Goal: Task Accomplishment & Management: Manage account settings

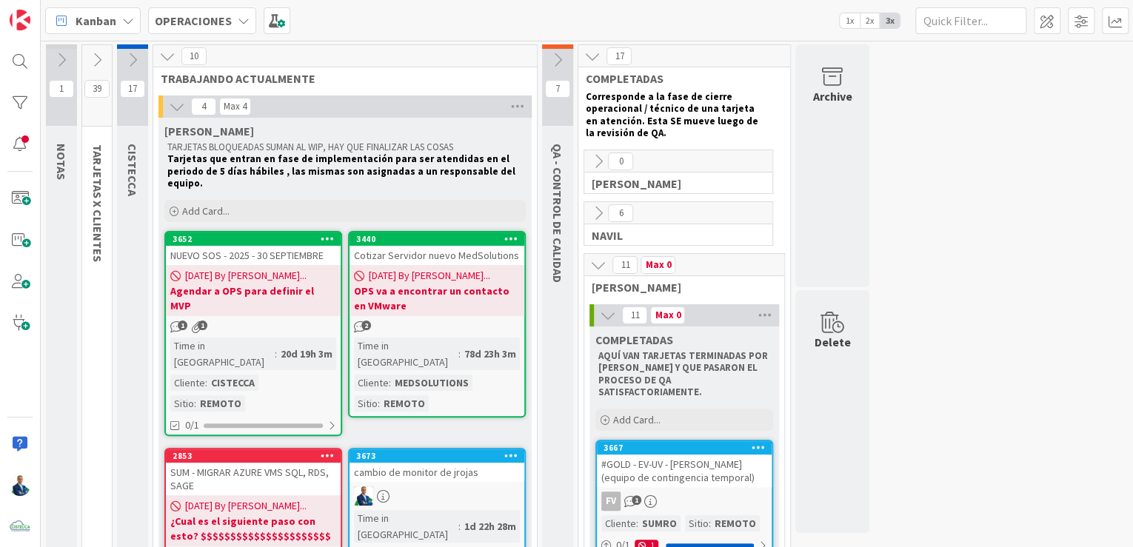
click at [208, 21] on b "OPERACIONES" at bounding box center [193, 20] width 77 height 15
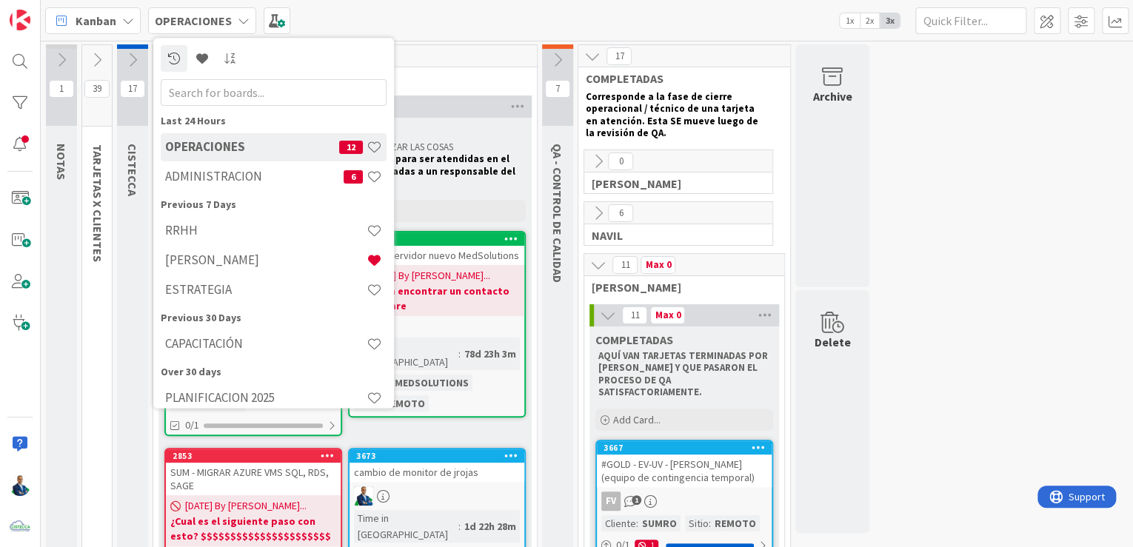
click at [210, 175] on h4 "ADMINISTRACION" at bounding box center [254, 177] width 179 height 15
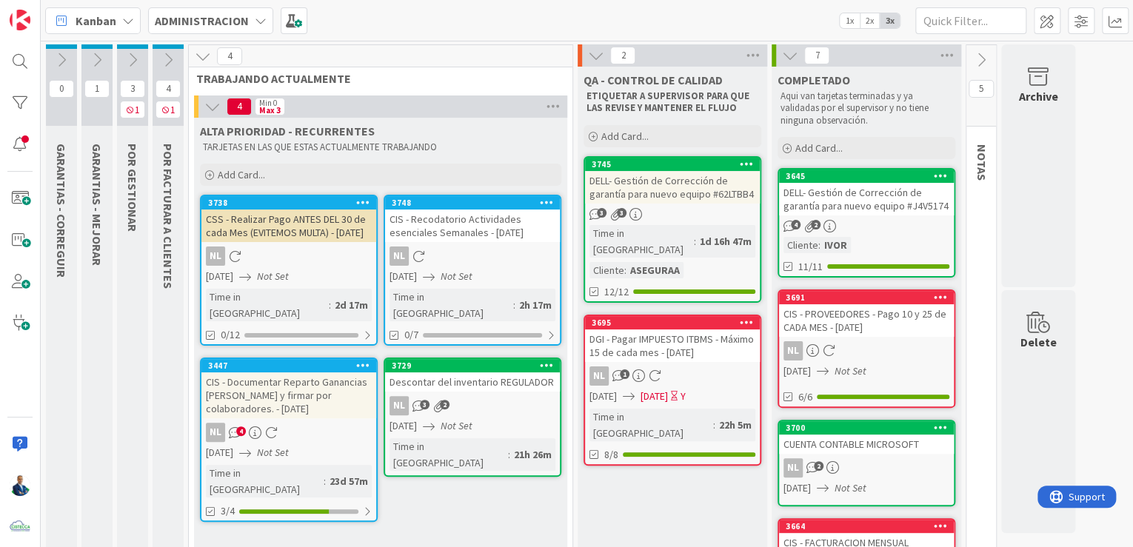
click at [169, 53] on icon at bounding box center [168, 60] width 16 height 16
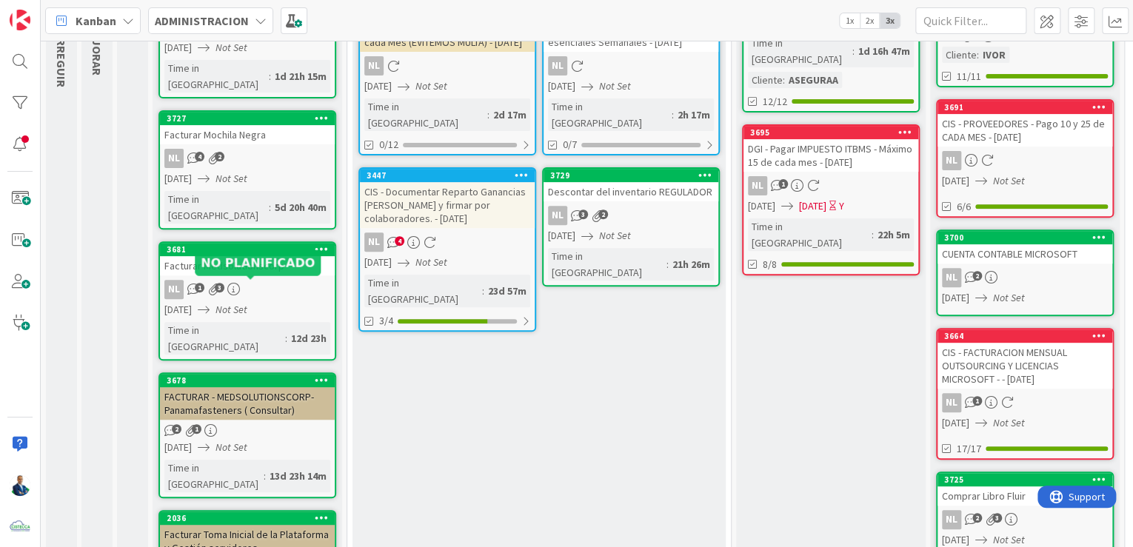
scroll to position [237, 0]
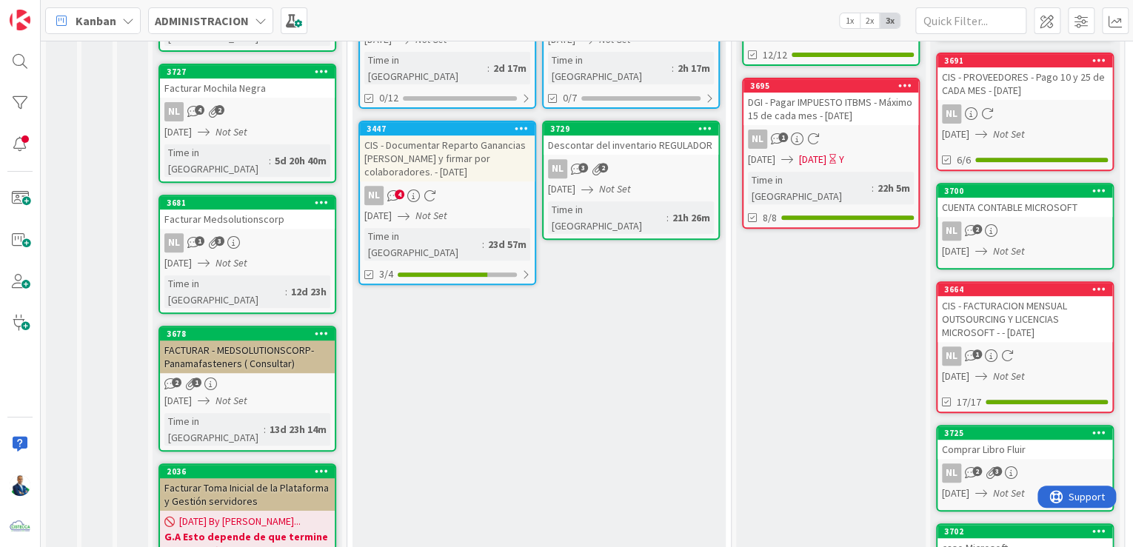
click at [246, 210] on div "Facturar Medsolutionscorp" at bounding box center [247, 219] width 175 height 19
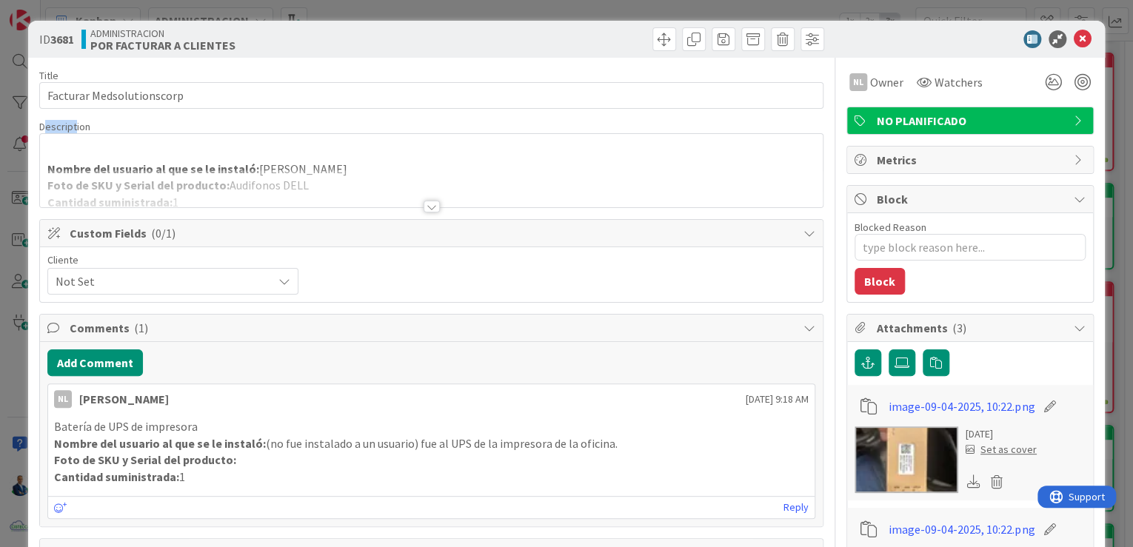
drag, startPoint x: 74, startPoint y: 124, endPoint x: 43, endPoint y: 128, distance: 31.4
click at [43, 128] on span "Description" at bounding box center [64, 126] width 51 height 13
drag, startPoint x: 43, startPoint y: 128, endPoint x: 65, endPoint y: 151, distance: 32.0
click at [65, 151] on div "Nombre del usuario al que se le instaló: [PERSON_NAME] Foto de SKU y Serial del…" at bounding box center [431, 170] width 783 height 73
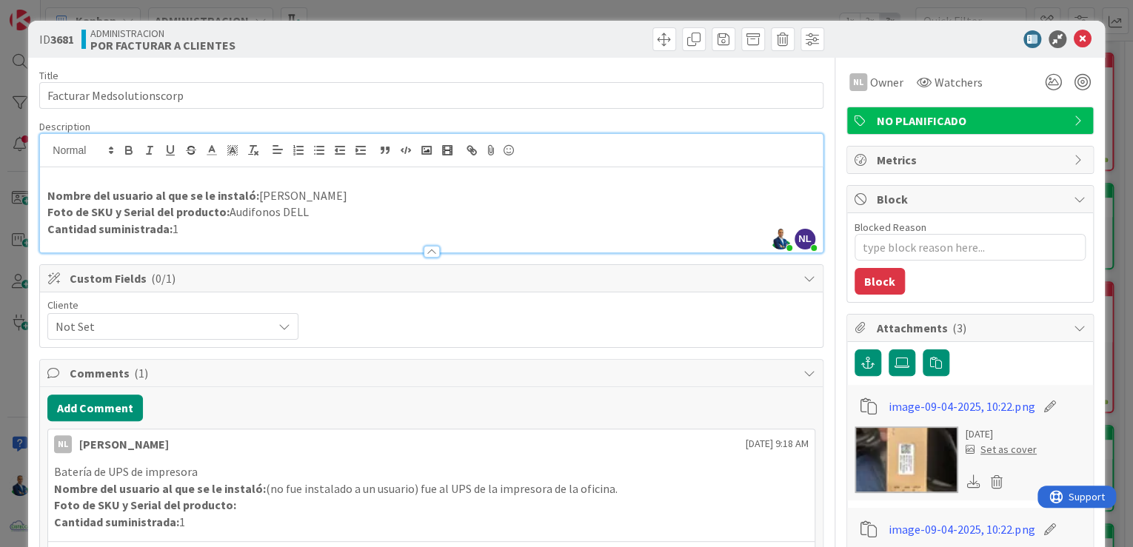
drag, startPoint x: 58, startPoint y: 187, endPoint x: 234, endPoint y: 235, distance: 182.8
click at [234, 235] on div "Nombre del usuario al que se le instaló: [PERSON_NAME] Foto de SKU y Serial del…" at bounding box center [431, 209] width 783 height 85
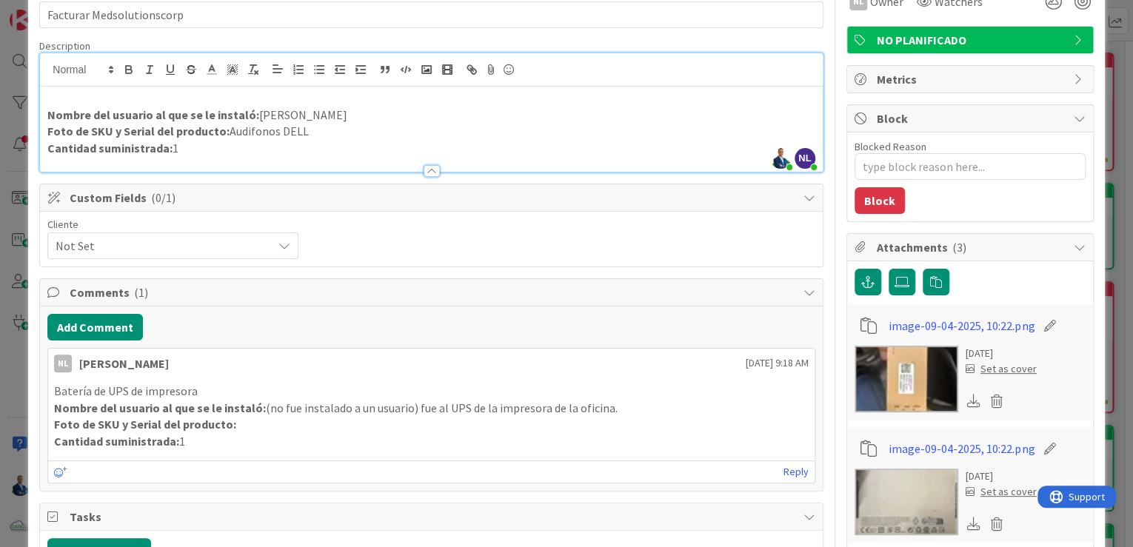
scroll to position [119, 0]
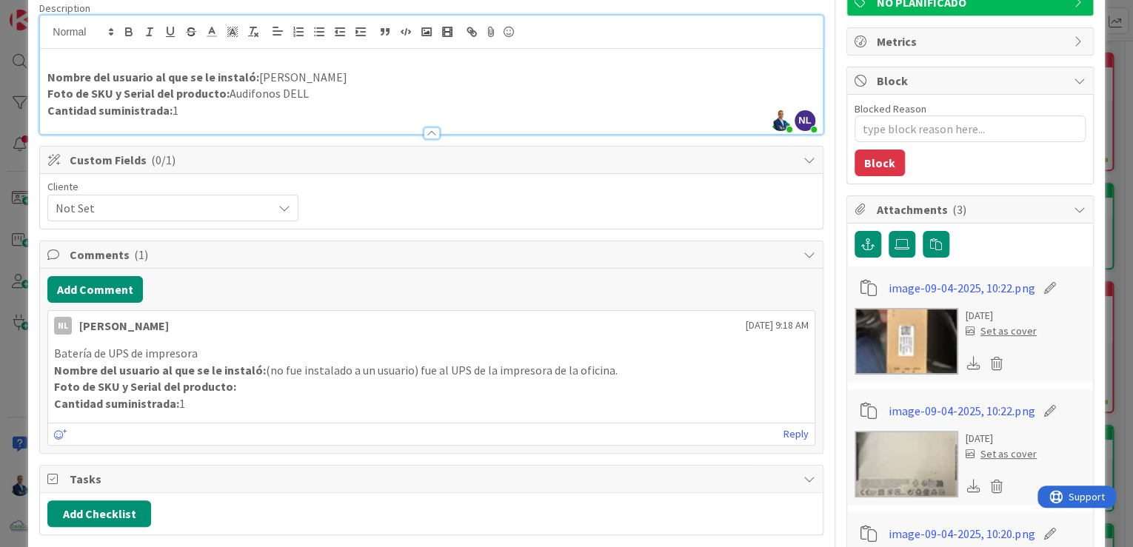
drag, startPoint x: 52, startPoint y: 351, endPoint x: 210, endPoint y: 404, distance: 167.3
click at [210, 404] on div "Batería de UPS de impresora Nombre del usuario al que se le instaló: (no fue in…" at bounding box center [431, 378] width 767 height 79
drag, startPoint x: 210, startPoint y: 404, endPoint x: 197, endPoint y: 404, distance: 13.4
click at [197, 404] on p "Cantidad suministrada: 1" at bounding box center [431, 404] width 755 height 17
drag, startPoint x: 213, startPoint y: 120, endPoint x: 60, endPoint y: 80, distance: 158.5
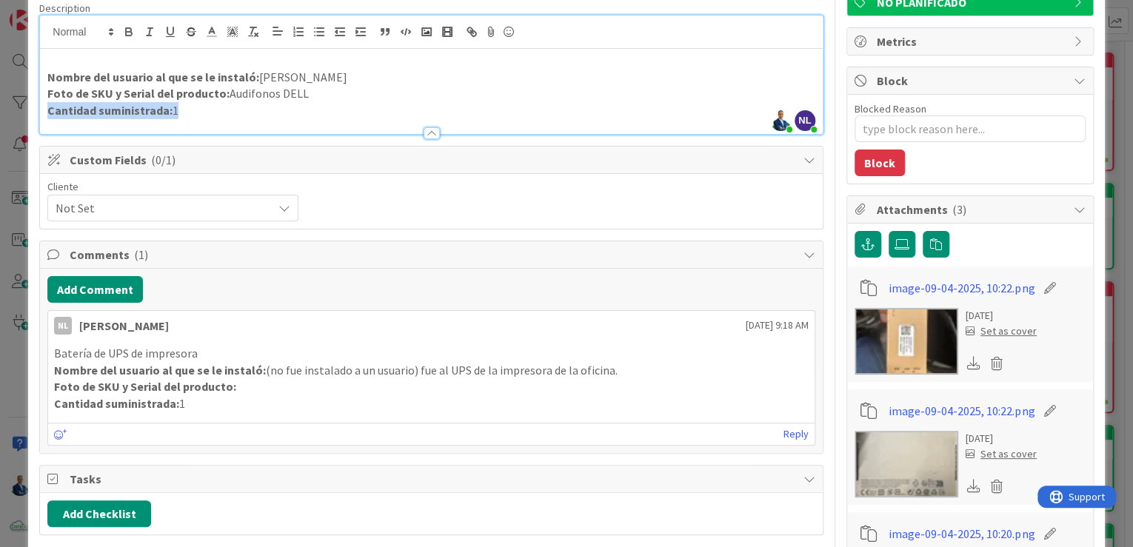
click at [62, 80] on div "Description [PERSON_NAME] just joined NL [PERSON_NAME] joined 1 m ago Nombre de…" at bounding box center [431, 67] width 784 height 133
drag, startPoint x: 52, startPoint y: 78, endPoint x: 250, endPoint y: 124, distance: 203.9
click at [250, 124] on div "Description [PERSON_NAME] just joined NL [PERSON_NAME] joined 1 m ago Nombre de…" at bounding box center [431, 67] width 784 height 133
click at [199, 112] on p "Cantidad suministrada: 1" at bounding box center [431, 110] width 768 height 17
drag, startPoint x: 208, startPoint y: 113, endPoint x: 45, endPoint y: 73, distance: 167.8
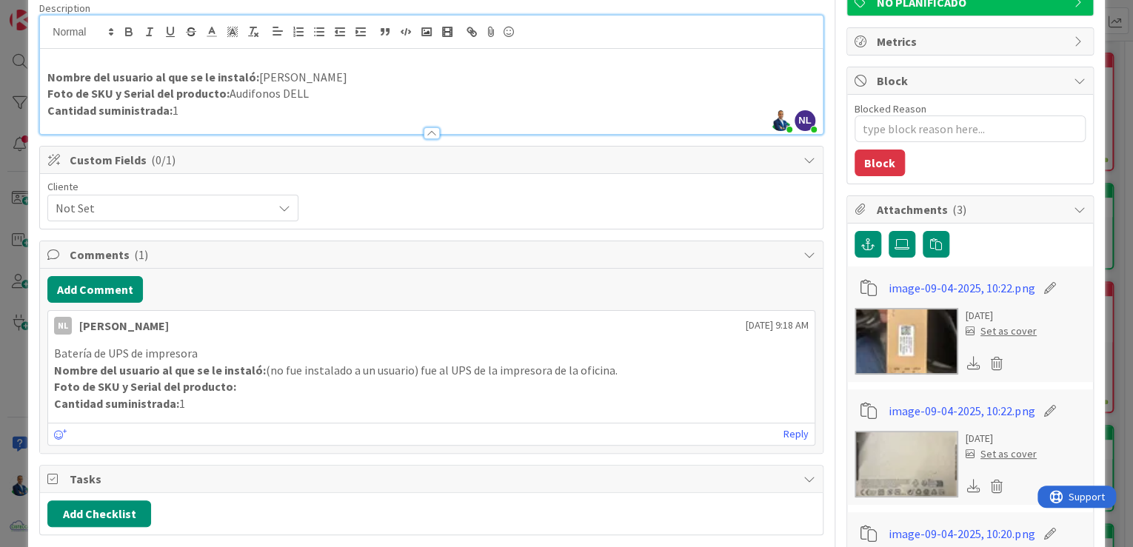
click at [45, 73] on div "Nombre del usuario al que se le instaló: [PERSON_NAME] Foto de SKU y Serial del…" at bounding box center [431, 91] width 783 height 85
copy div "Nombre del usuario al que se le instaló: [PERSON_NAME] Foto de SKU y Serial del…"
click at [93, 280] on button "Add Comment" at bounding box center [95, 289] width 96 height 27
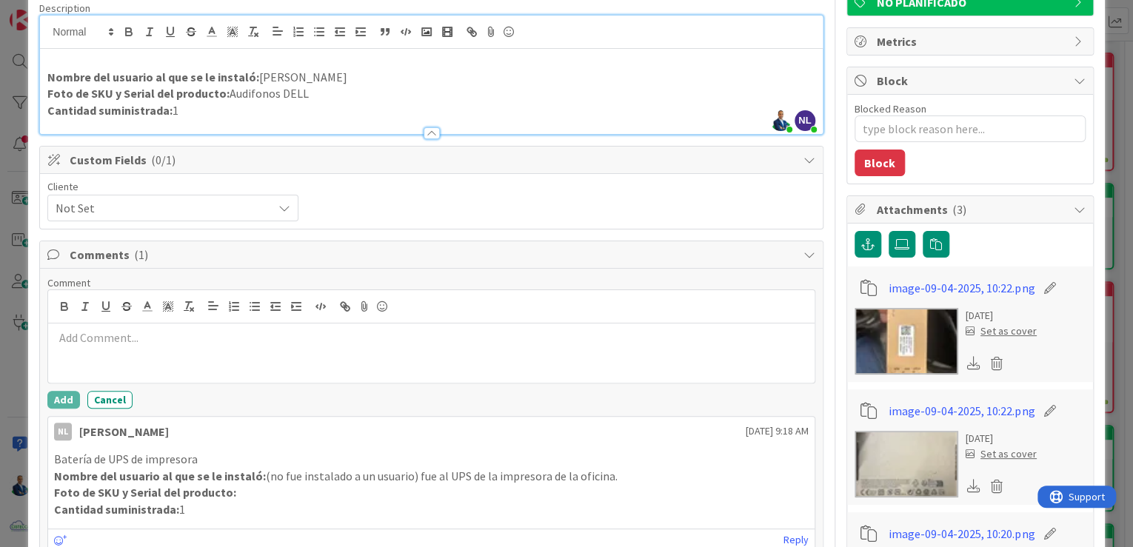
click at [142, 345] on div at bounding box center [431, 353] width 767 height 59
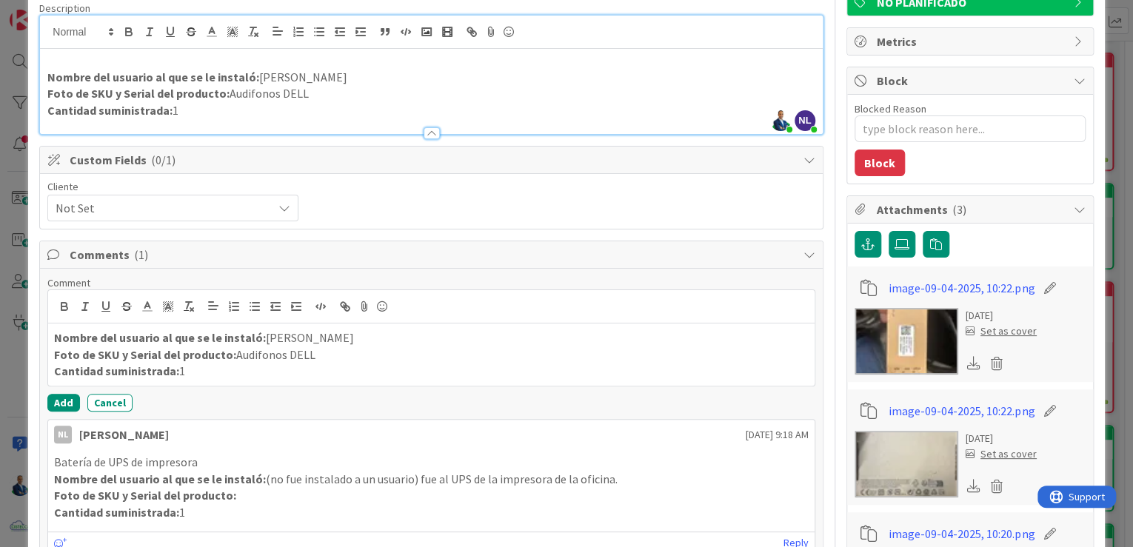
click at [205, 114] on p "Cantidad suministrada: 1" at bounding box center [431, 110] width 768 height 17
drag, startPoint x: 213, startPoint y: 110, endPoint x: 52, endPoint y: 75, distance: 165.2
click at [52, 75] on div "Nombre del usuario al que se le instaló: [PERSON_NAME] Foto de SKU y Serial del…" at bounding box center [431, 91] width 783 height 85
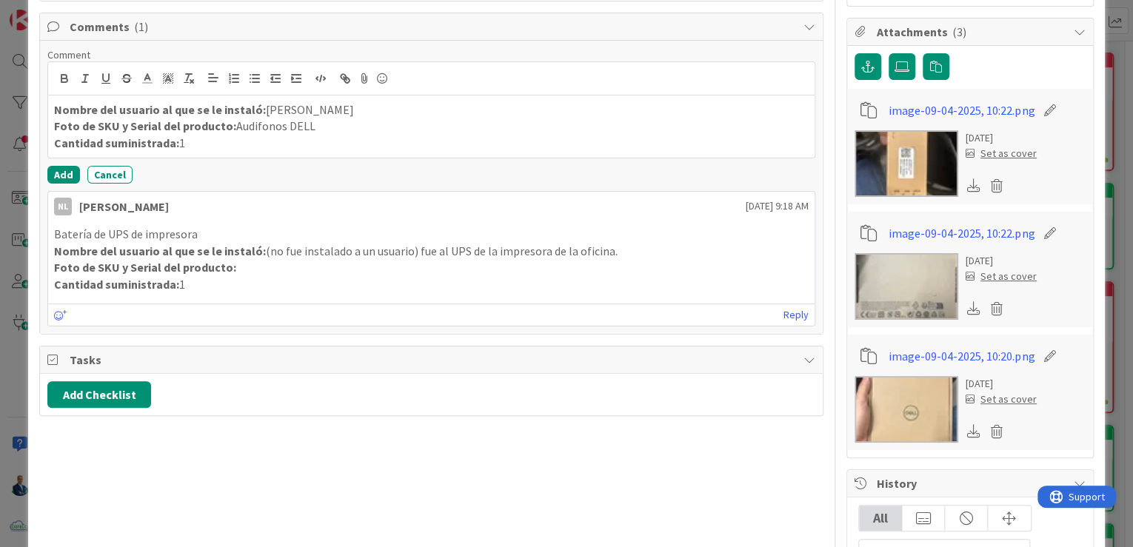
type textarea "x"
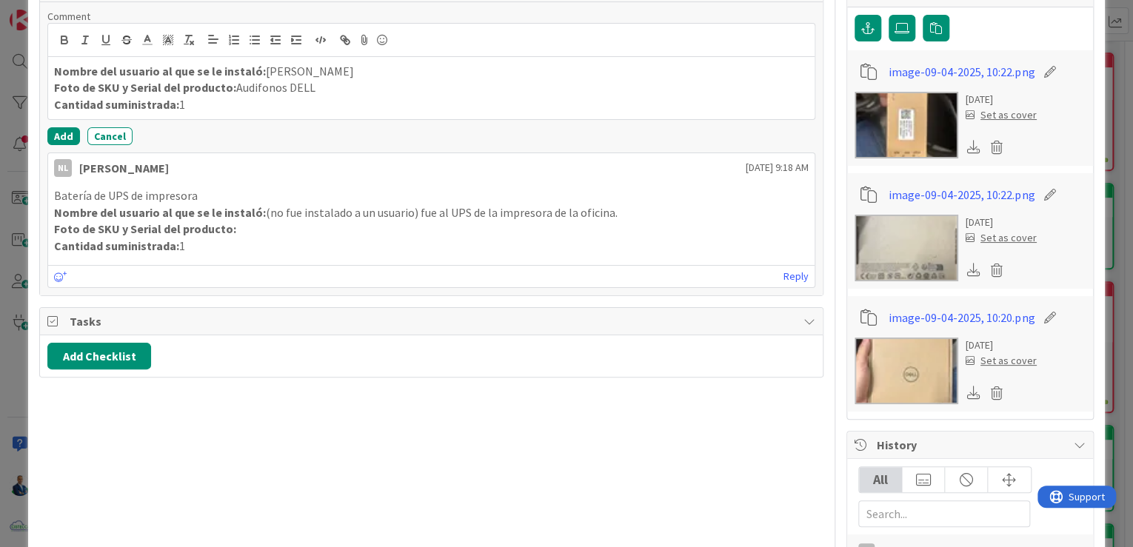
scroll to position [356, 0]
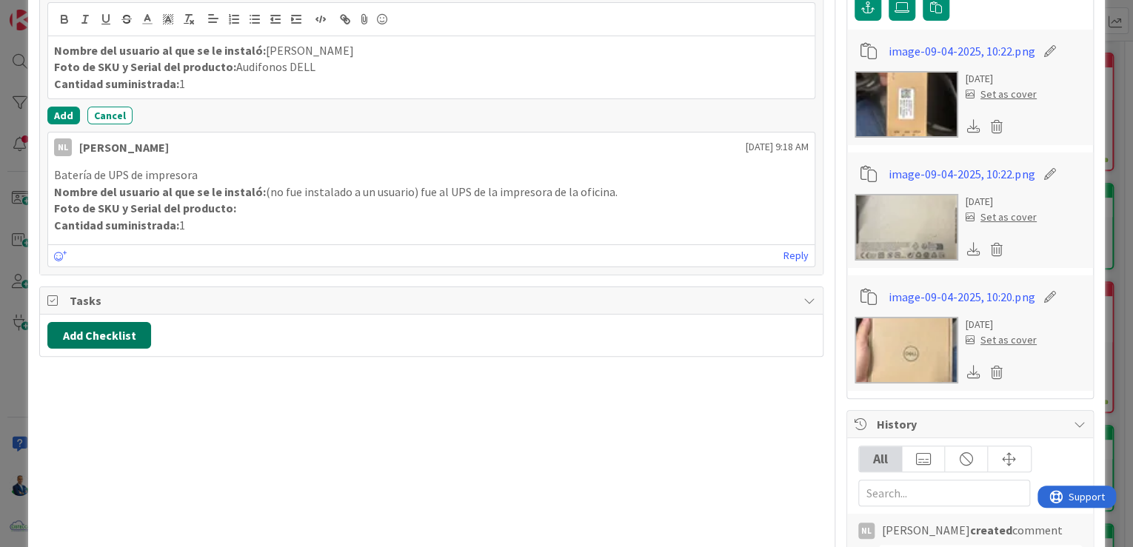
click at [109, 333] on button "Add Checklist" at bounding box center [99, 335] width 104 height 27
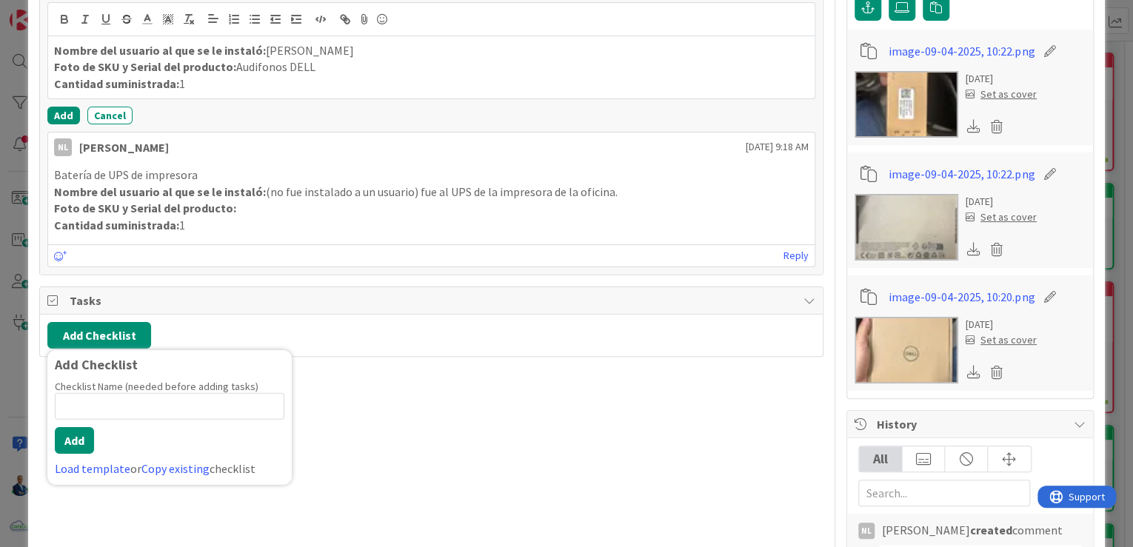
click at [133, 393] on input at bounding box center [170, 406] width 230 height 27
click at [132, 394] on input at bounding box center [170, 406] width 230 height 27
type input "PENDIENTE"
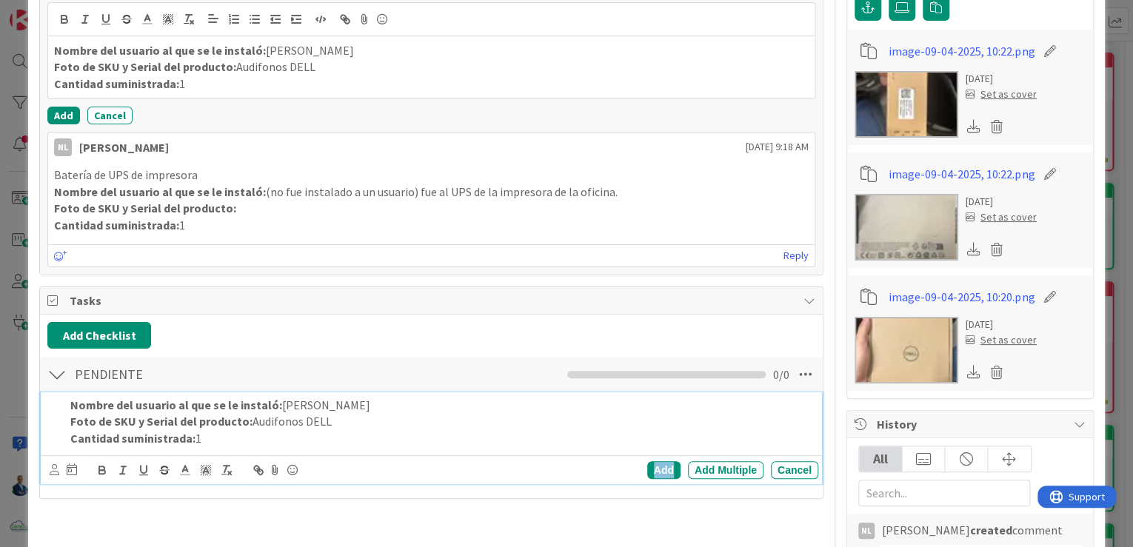
click at [667, 461] on div "Add" at bounding box center [663, 470] width 33 height 18
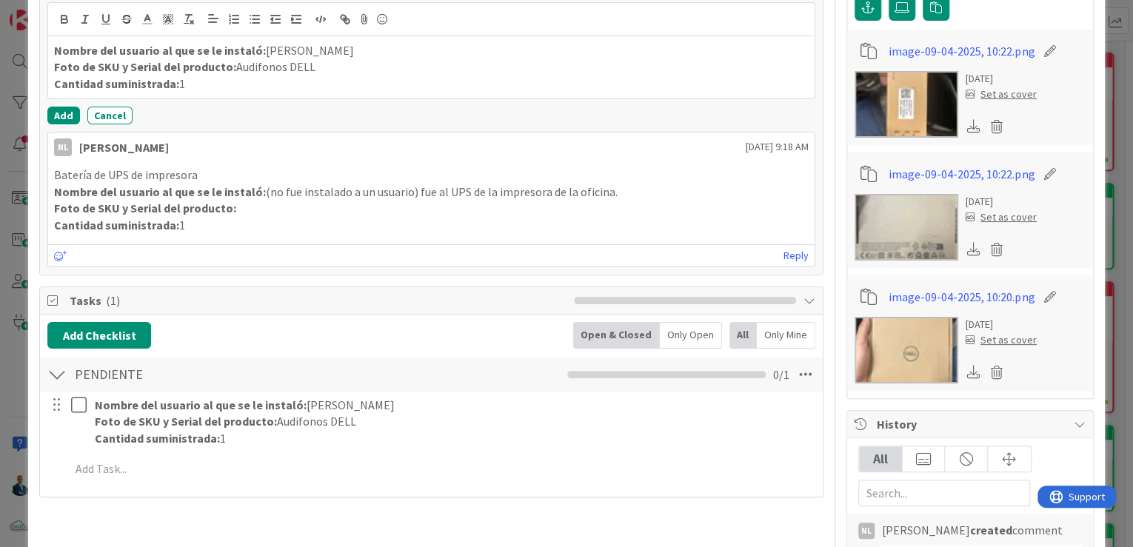
drag, startPoint x: 197, startPoint y: 219, endPoint x: 56, endPoint y: 170, distance: 149.7
click at [56, 170] on div "Batería de UPS de impresora Nombre del usuario al que se le instaló: (no fue in…" at bounding box center [431, 200] width 755 height 67
copy div "Batería de UPS de impresora Nombre del usuario al que se le instaló: (no fue in…"
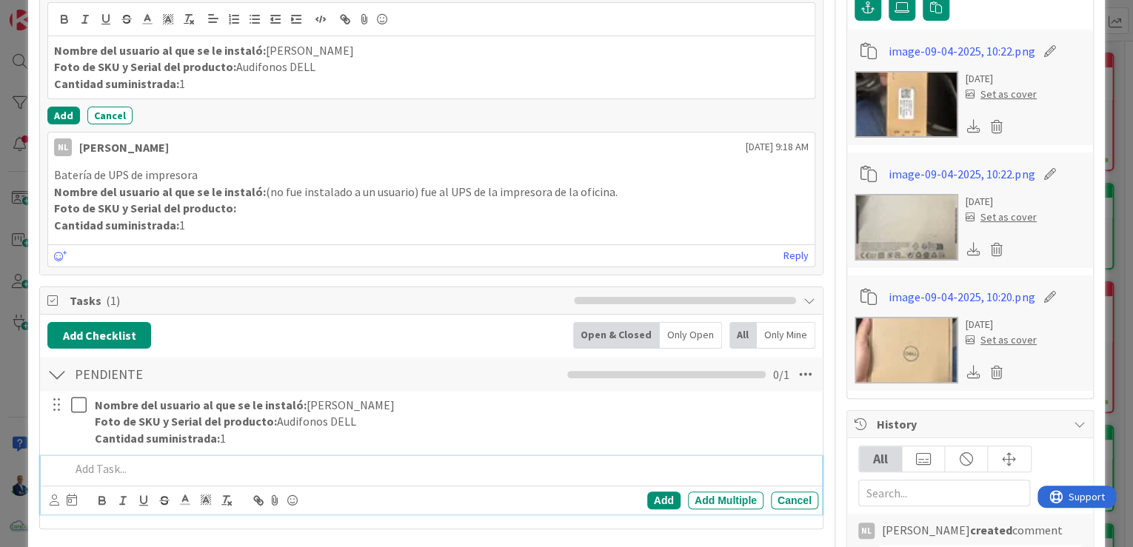
click at [194, 468] on p at bounding box center [441, 469] width 742 height 17
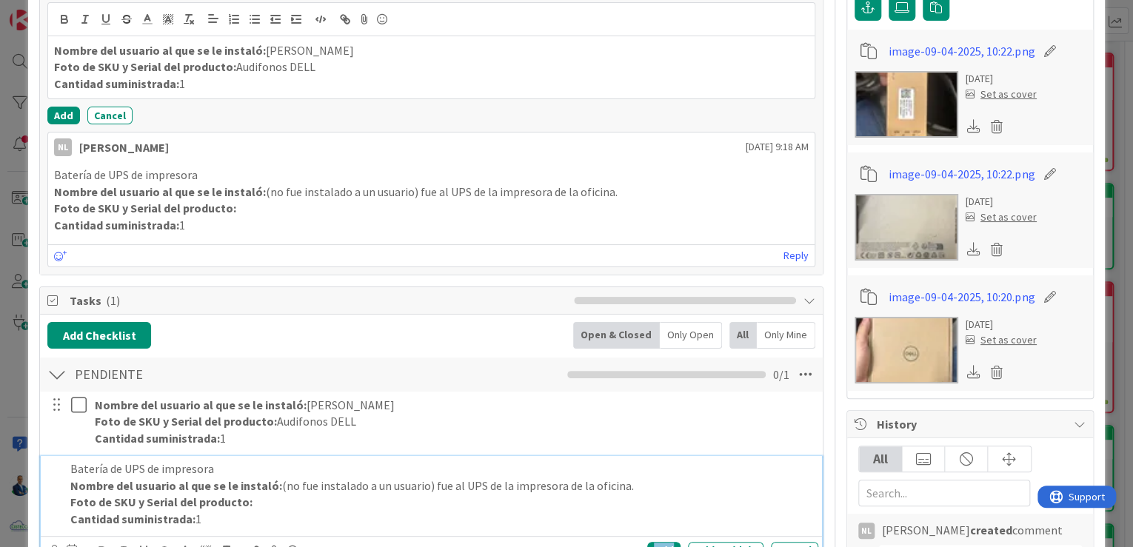
click at [661, 542] on div "Add" at bounding box center [663, 551] width 33 height 18
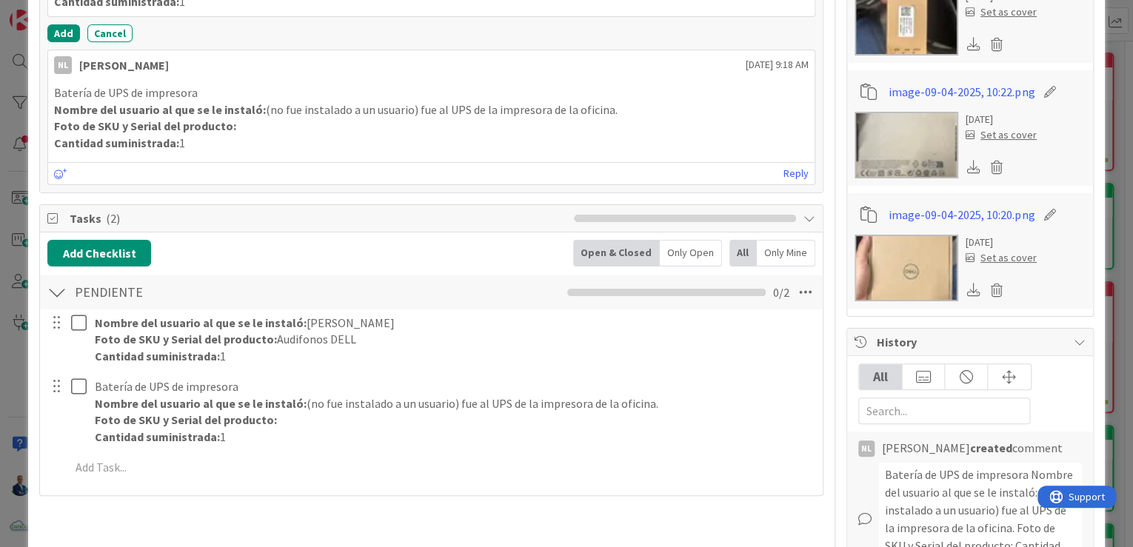
scroll to position [474, 0]
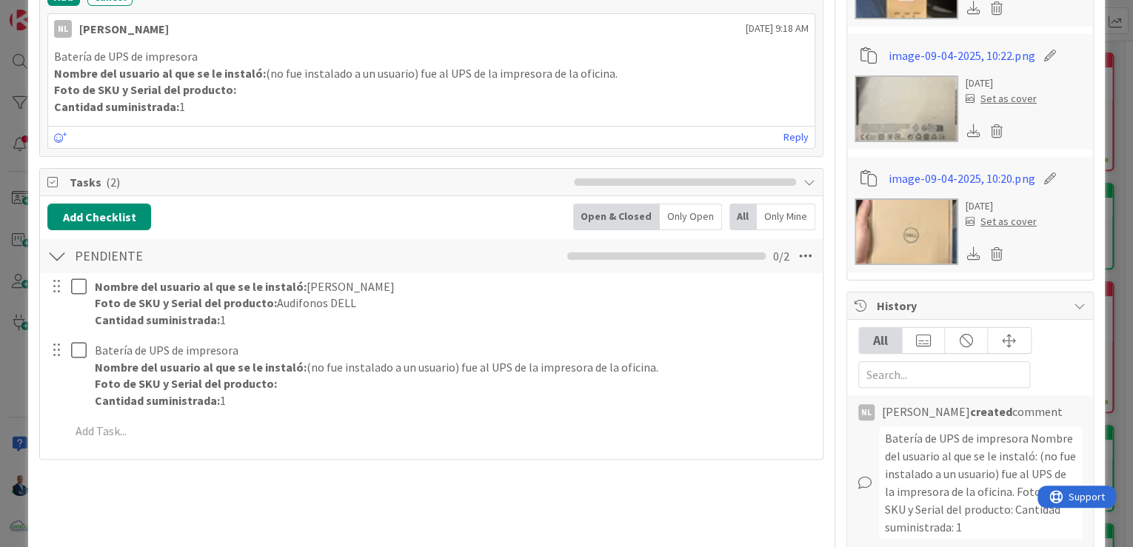
drag, startPoint x: 1107, startPoint y: 169, endPoint x: 1087, endPoint y: 174, distance: 19.9
click at [1107, 169] on div "ID 3681 ADMINISTRACION POR FACTURAR A CLIENTES Title 25 / 128 Facturar Medsolut…" at bounding box center [566, 273] width 1133 height 547
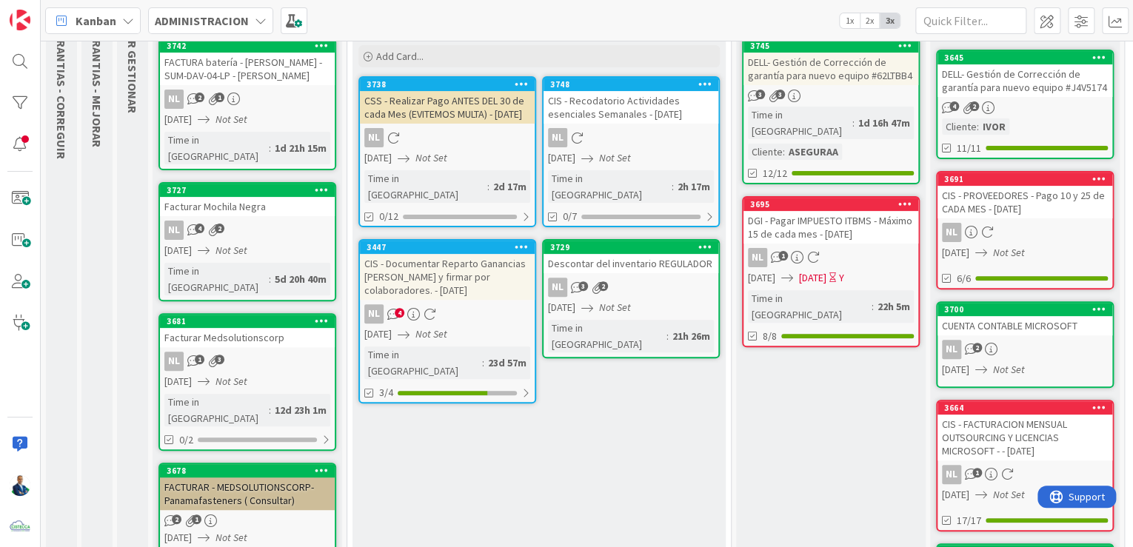
click at [225, 352] on div "NL 1 3" at bounding box center [247, 361] width 175 height 19
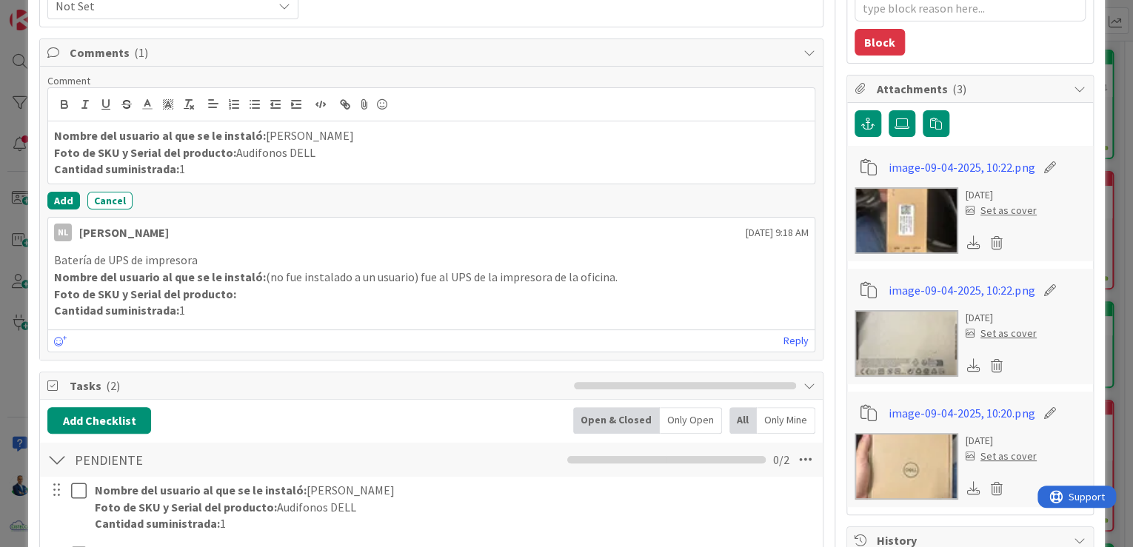
scroll to position [237, 0]
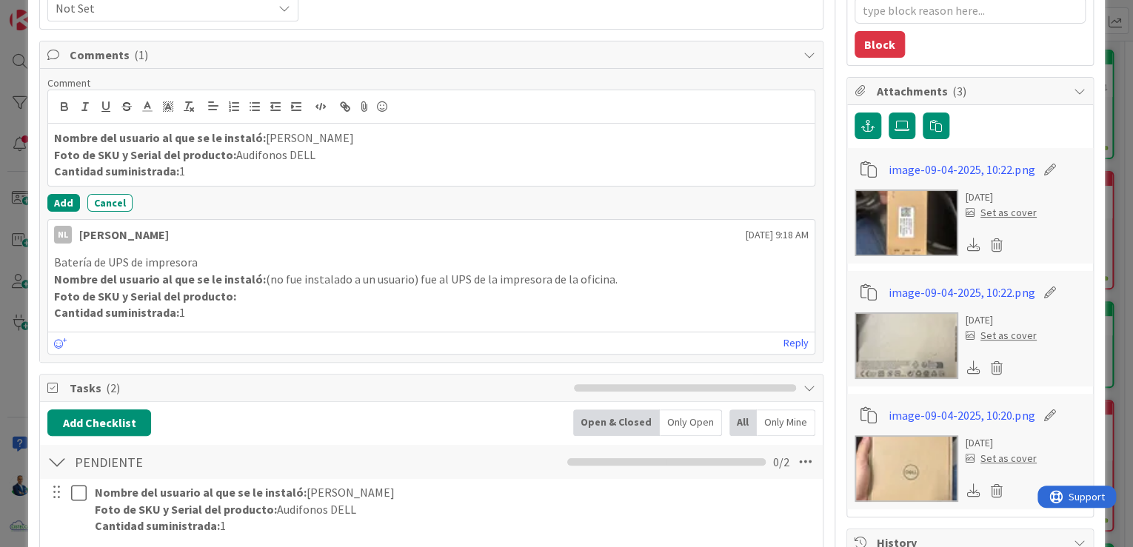
drag, startPoint x: 134, startPoint y: 240, endPoint x: 291, endPoint y: 301, distance: 168.6
click at [291, 301] on div "NL [PERSON_NAME] [DATE] 9:18 AM Batería de UPS de impresora Nombre del usuario …" at bounding box center [431, 287] width 768 height 136
drag, startPoint x: 291, startPoint y: 301, endPoint x: 379, endPoint y: 306, distance: 87.5
click at [383, 304] on p "Cantidad suministrada: 1" at bounding box center [431, 312] width 755 height 17
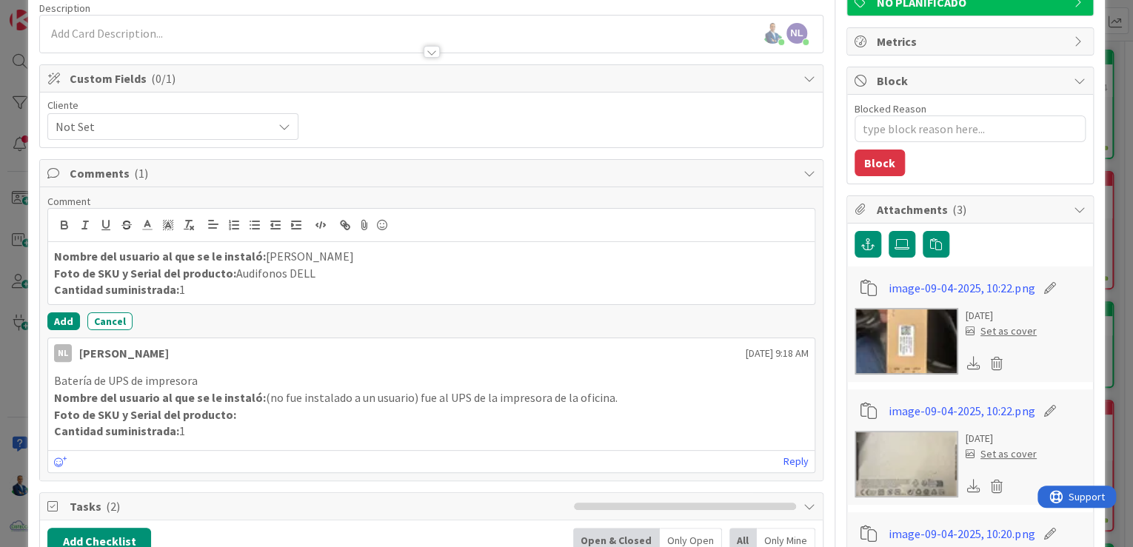
scroll to position [0, 0]
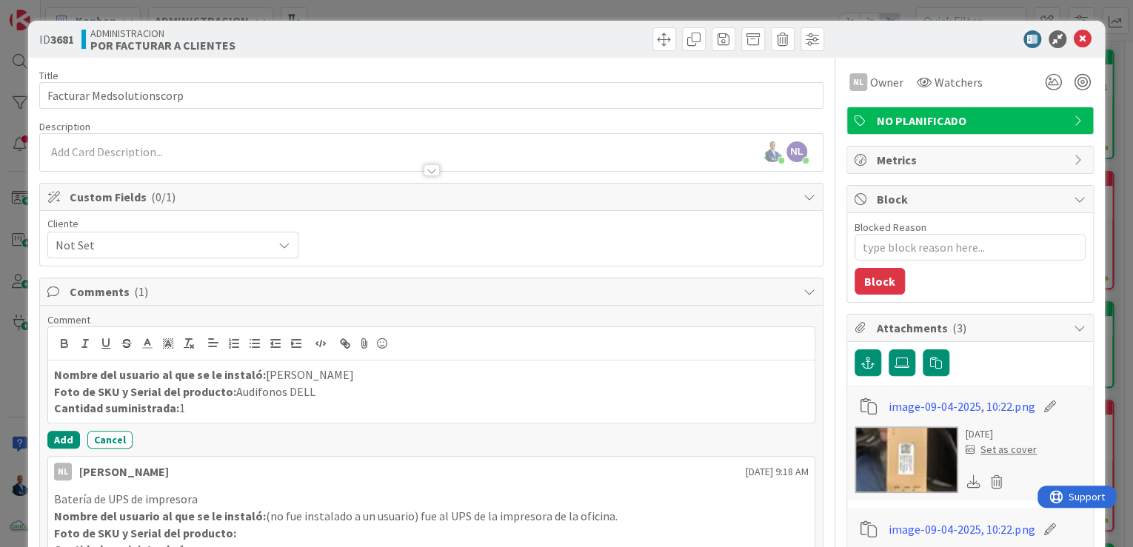
click at [97, 156] on div at bounding box center [431, 164] width 783 height 16
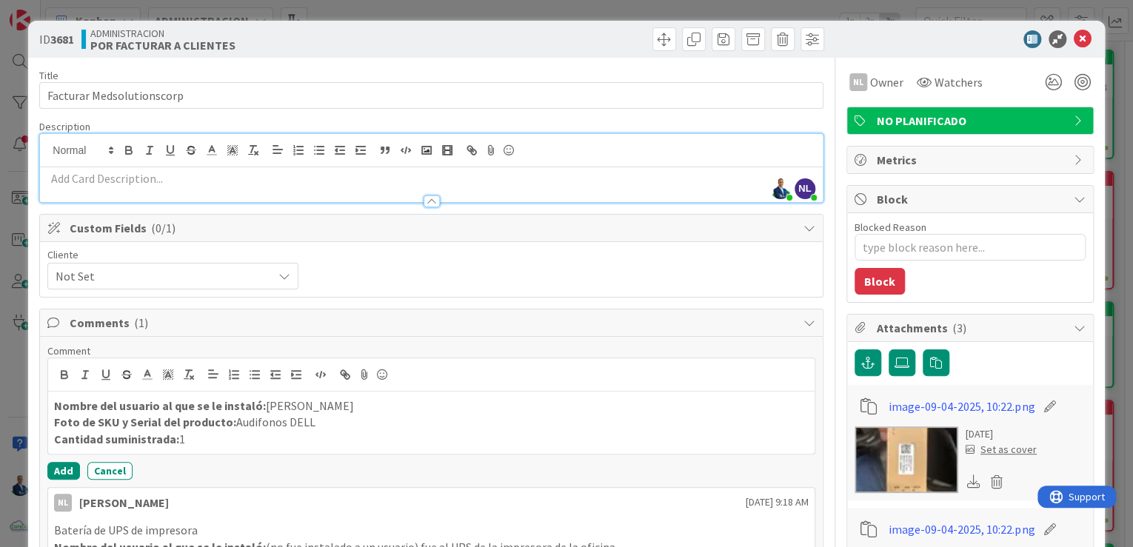
click at [113, 176] on p at bounding box center [431, 178] width 768 height 17
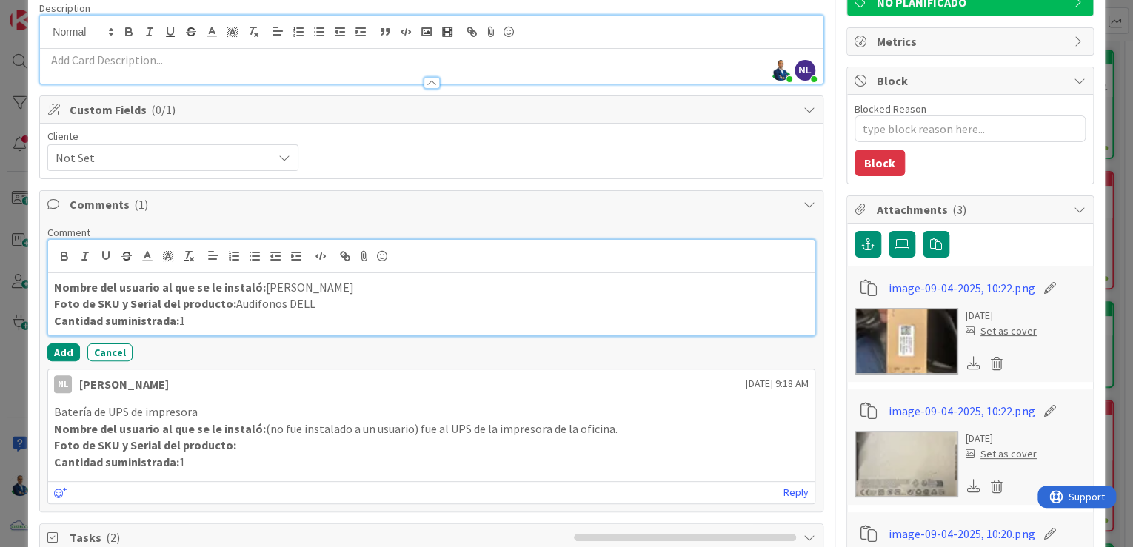
click at [218, 293] on p "Nombre del usuario al que se le instaló: [PERSON_NAME]" at bounding box center [431, 287] width 755 height 17
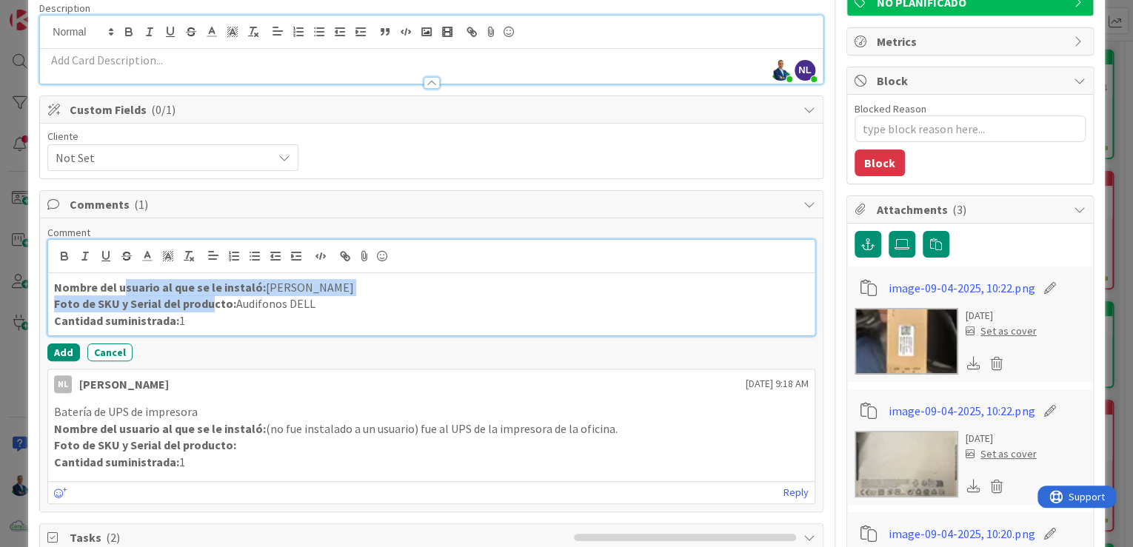
drag, startPoint x: 206, startPoint y: 308, endPoint x: 121, endPoint y: 290, distance: 86.5
click at [121, 290] on div "Nombre del usuario al que se le instaló: [PERSON_NAME] Foto de SKU y Serial del…" at bounding box center [431, 304] width 767 height 62
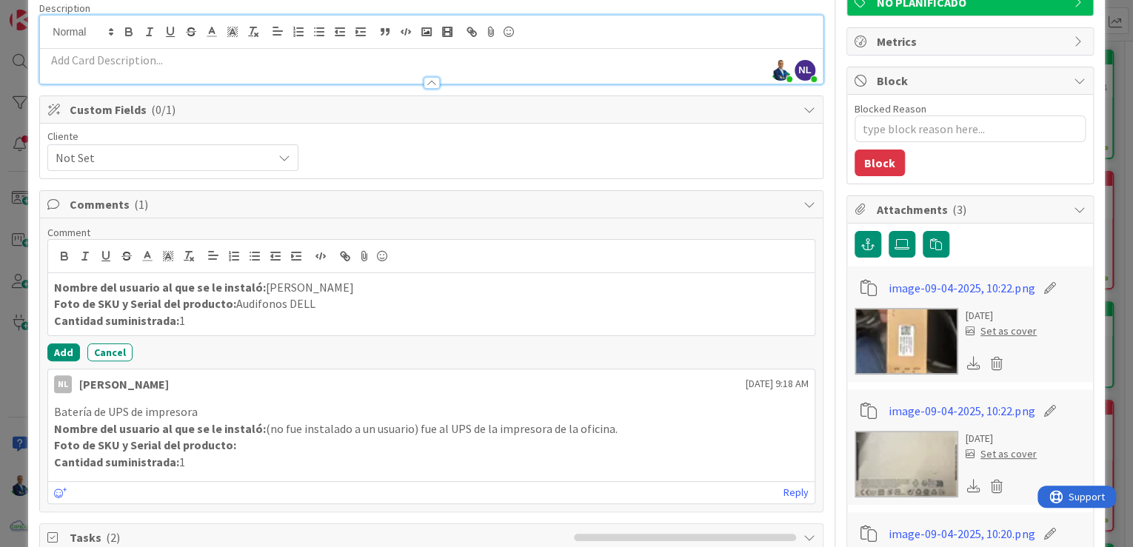
click at [121, 339] on div "Comment Nombre del usuario al que se le instaló: [PERSON_NAME] Foto de SKU y Se…" at bounding box center [431, 294] width 768 height 136
click at [117, 348] on button "Cancel" at bounding box center [109, 353] width 45 height 18
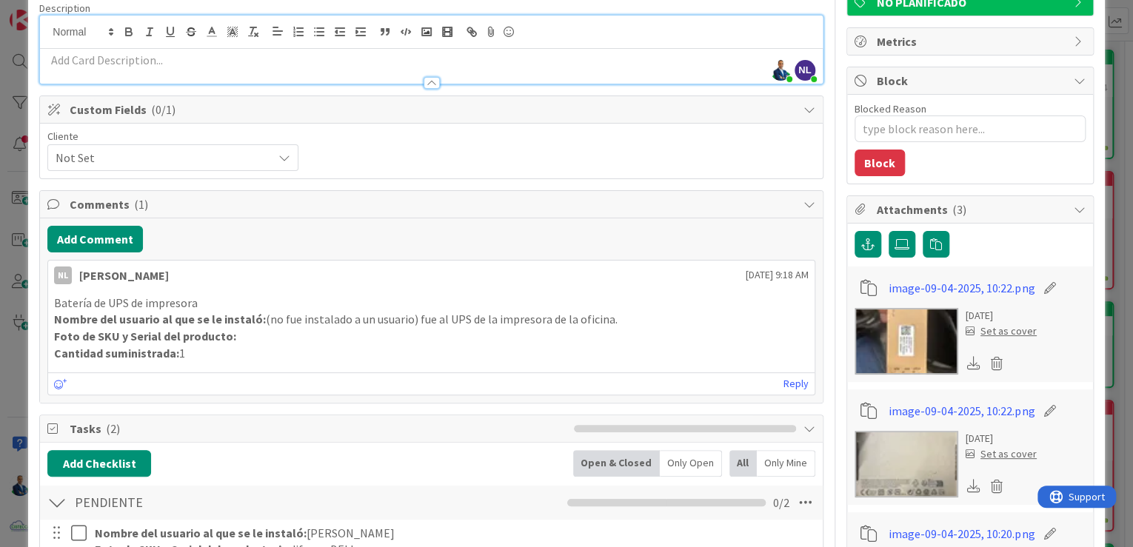
click at [1115, 136] on div "ID 3681 ADMINISTRACION POR FACTURAR A CLIENTES Title 25 / 128 Facturar Medsolut…" at bounding box center [566, 273] width 1133 height 547
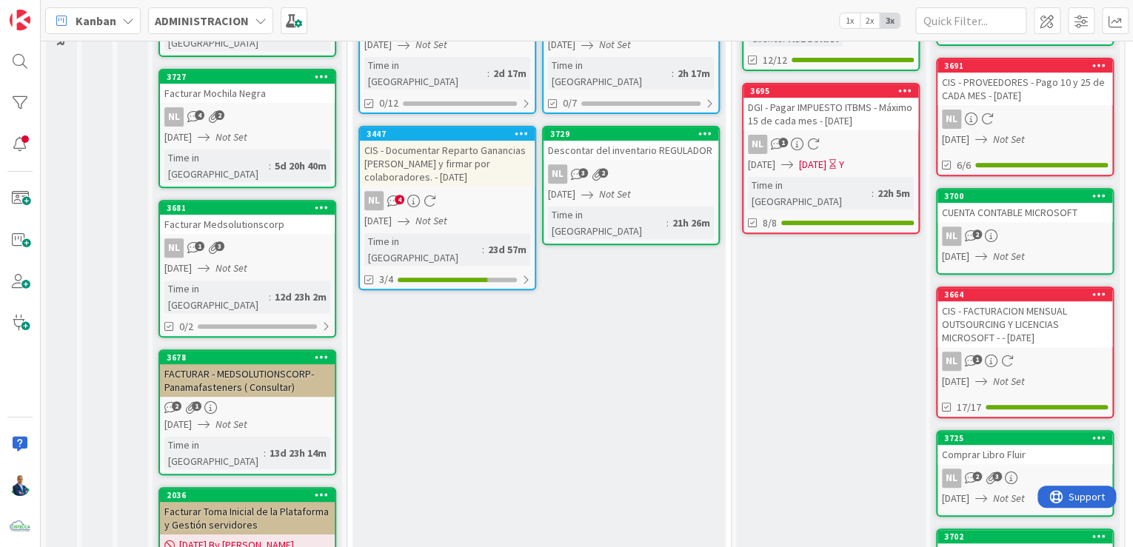
scroll to position [237, 0]
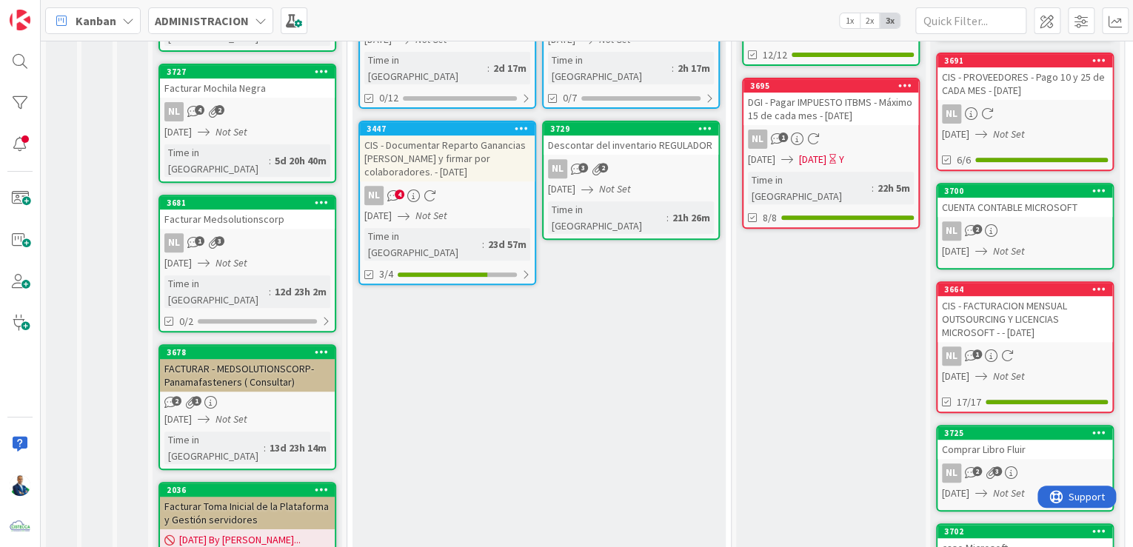
click at [257, 359] on div "FACTURAR - MEDSOLUTIONSCORP-Panamafasteners ( Consultar)" at bounding box center [247, 375] width 175 height 33
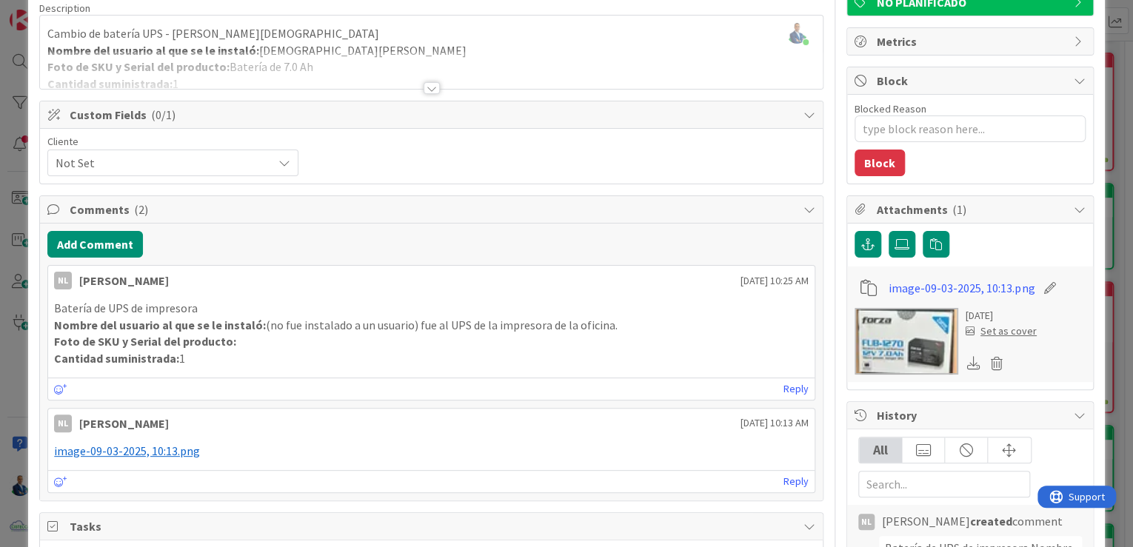
scroll to position [119, 0]
click at [1102, 147] on div "ID 3678 ADMINISTRACION POR FACTURAR A CLIENTES Title 57 / 128 FACTURAR - MEDSOL…" at bounding box center [566, 273] width 1133 height 547
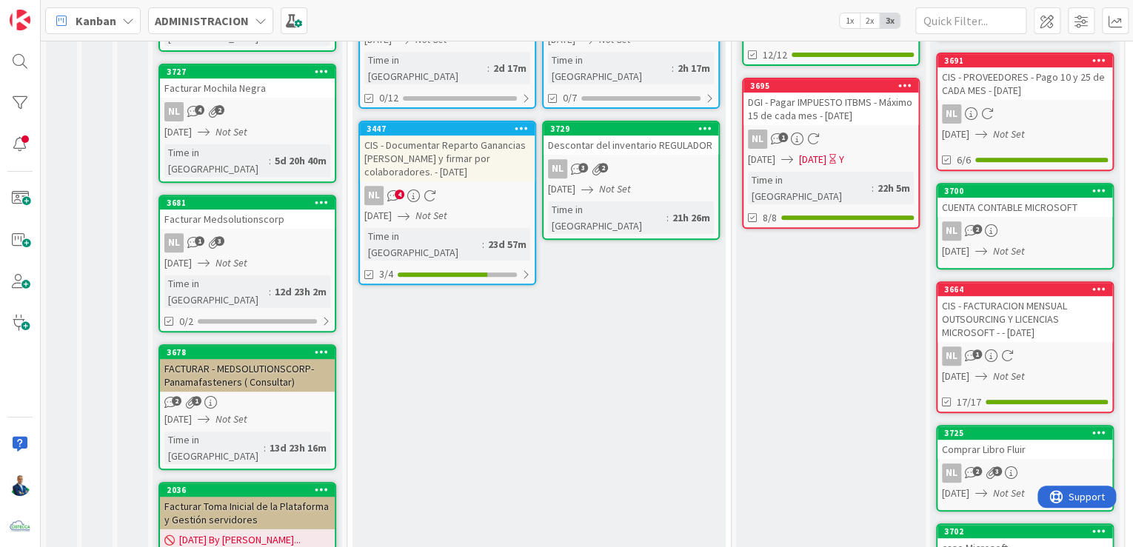
click at [224, 210] on div "Facturar Medsolutionscorp" at bounding box center [247, 219] width 175 height 19
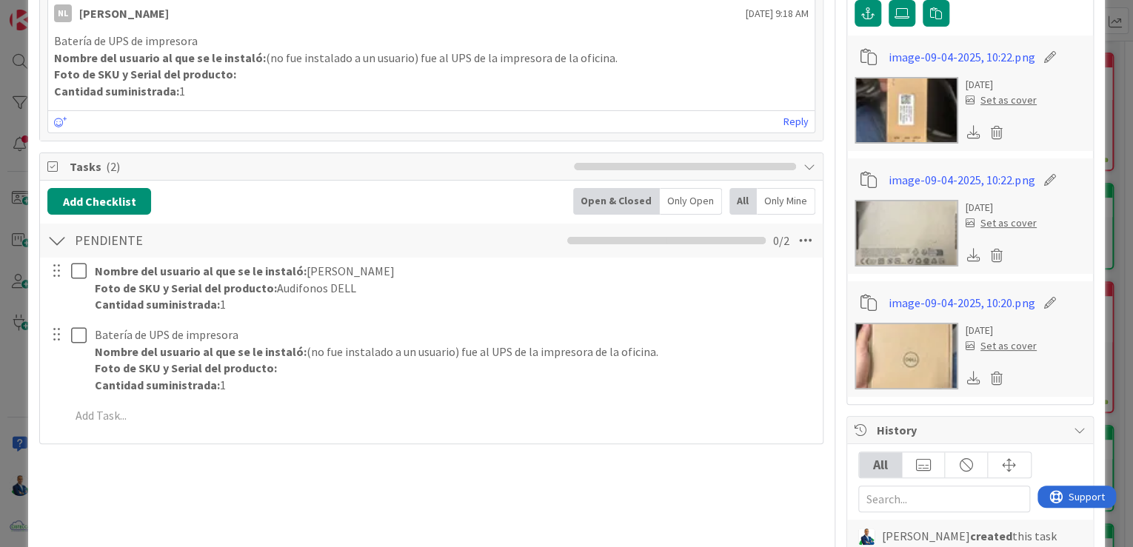
scroll to position [356, 0]
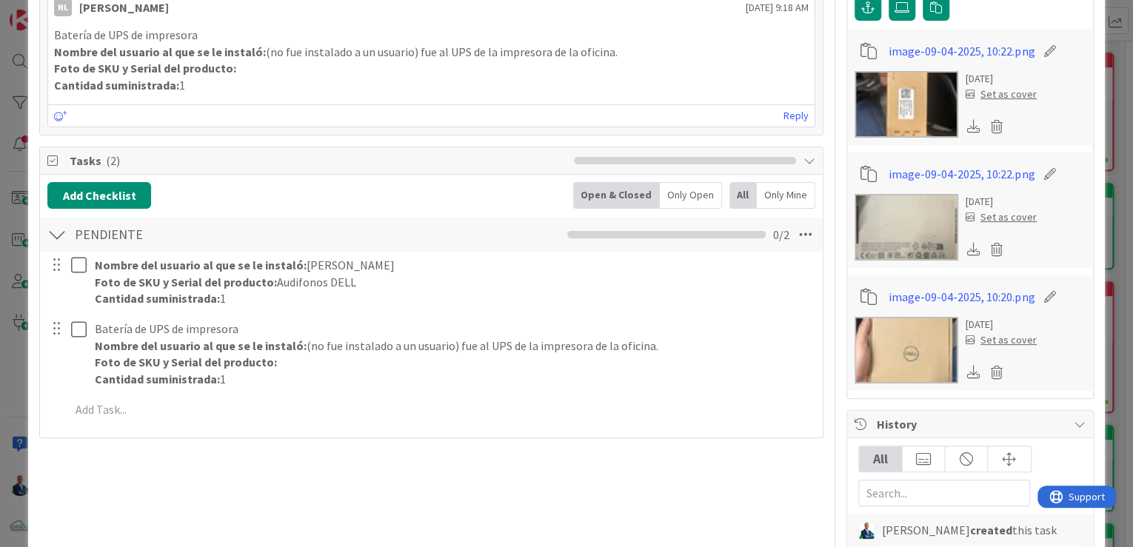
click at [1107, 201] on div "ID 3681 ADMINISTRACION POR FACTURAR A CLIENTES Title 25 / 128 Facturar Medsolut…" at bounding box center [566, 273] width 1133 height 547
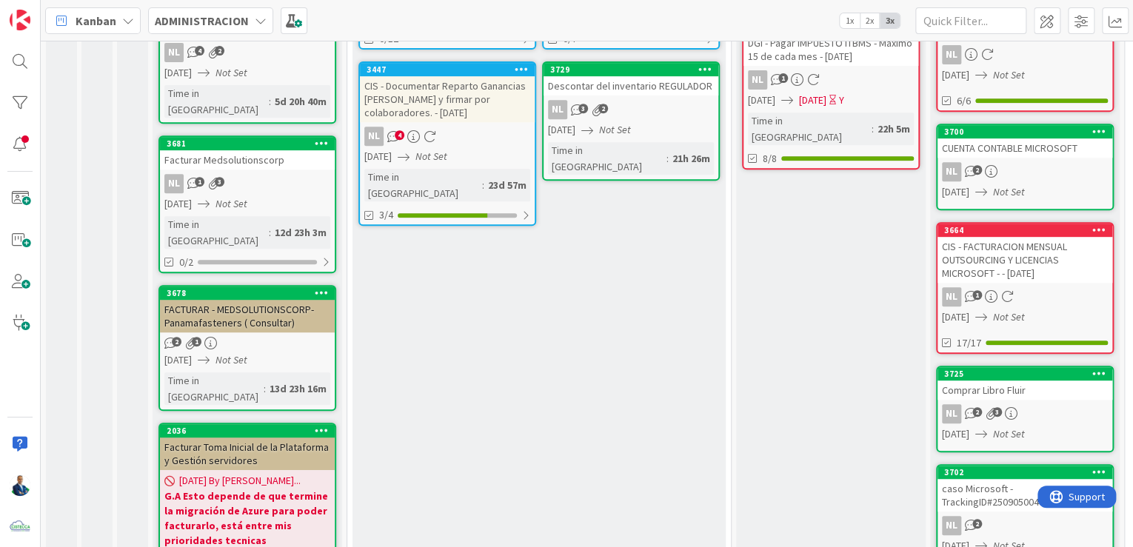
click at [241, 300] on div "FACTURAR - MEDSOLUTIONSCORP-Panamafasteners ( Consultar)" at bounding box center [247, 316] width 175 height 33
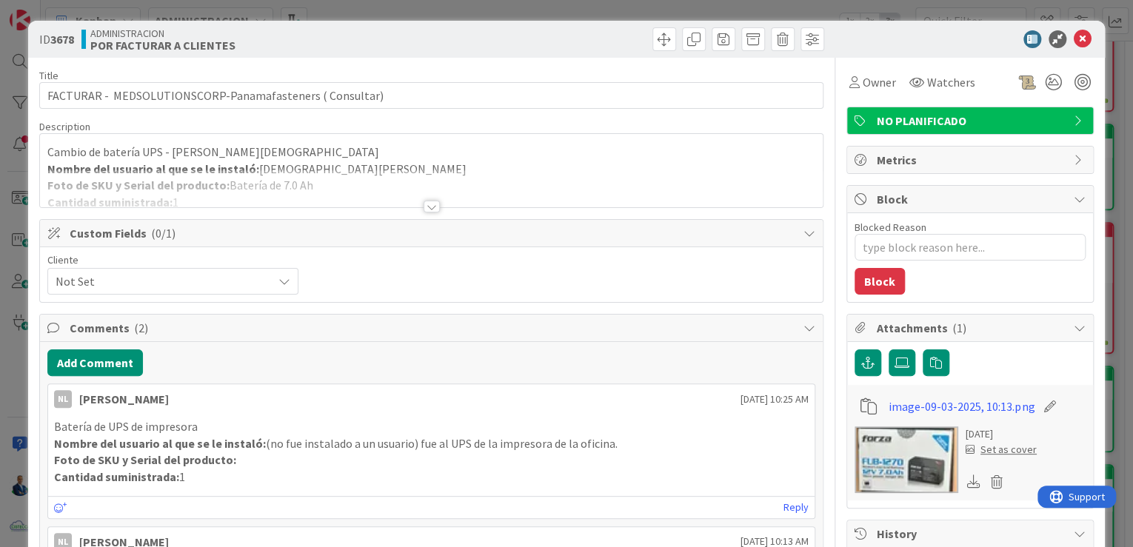
type textarea "x"
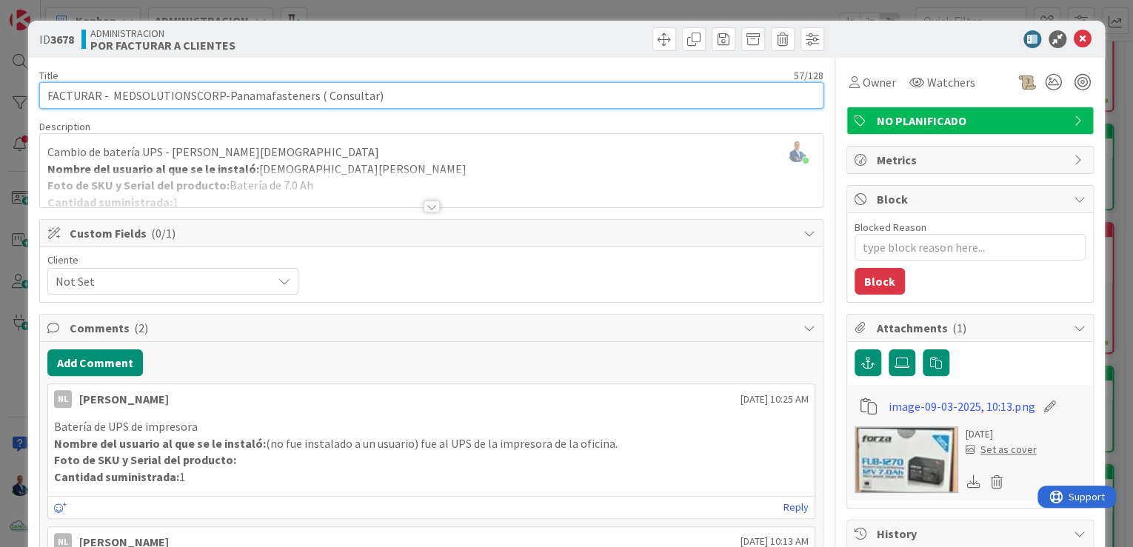
drag, startPoint x: 222, startPoint y: 93, endPoint x: 110, endPoint y: 98, distance: 111.9
click at [110, 98] on input "FACTURAR - MEDSOLUTIONSCORP-Panamafasteners ( Consultar)" at bounding box center [431, 95] width 784 height 27
type input "FACTURAR - Panamafasteners ( Consultar)"
type textarea "x"
type input "FACTURAR - Panamafasteners ( Consultar)"
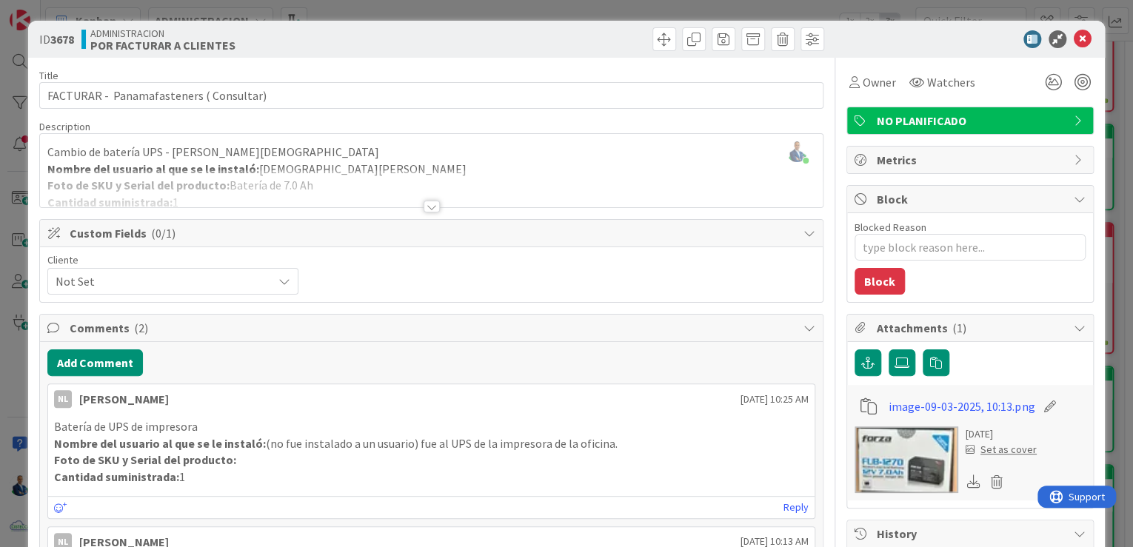
click at [1119, 174] on div "ID 3678 ADMINISTRACION POR FACTURAR A CLIENTES Title 40 / 128 FACTURAR - Panama…" at bounding box center [566, 273] width 1133 height 547
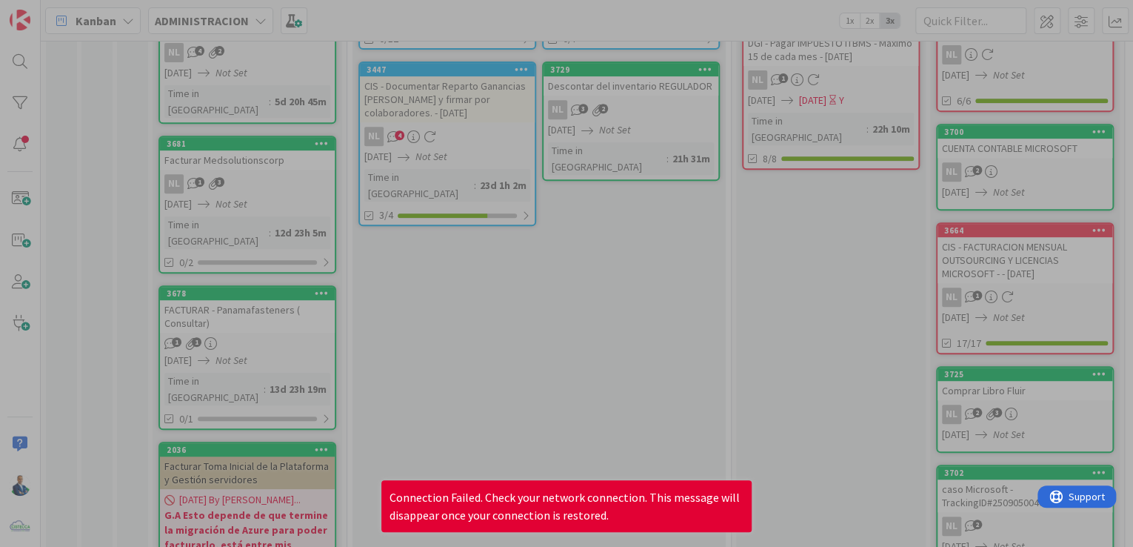
click at [559, 356] on div at bounding box center [566, 273] width 1133 height 547
